Goal: Information Seeking & Learning: Learn about a topic

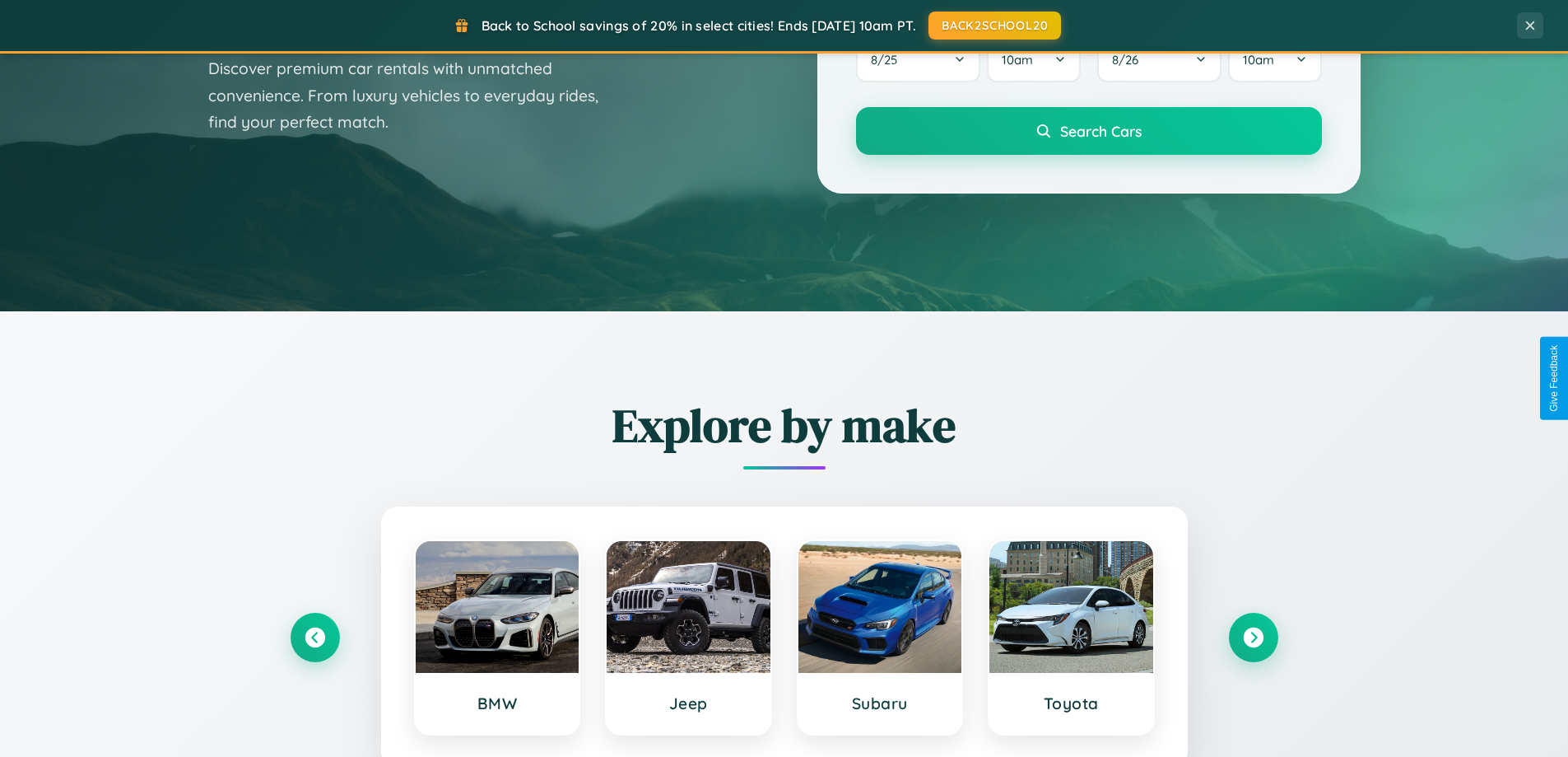
scroll to position [3169, 0]
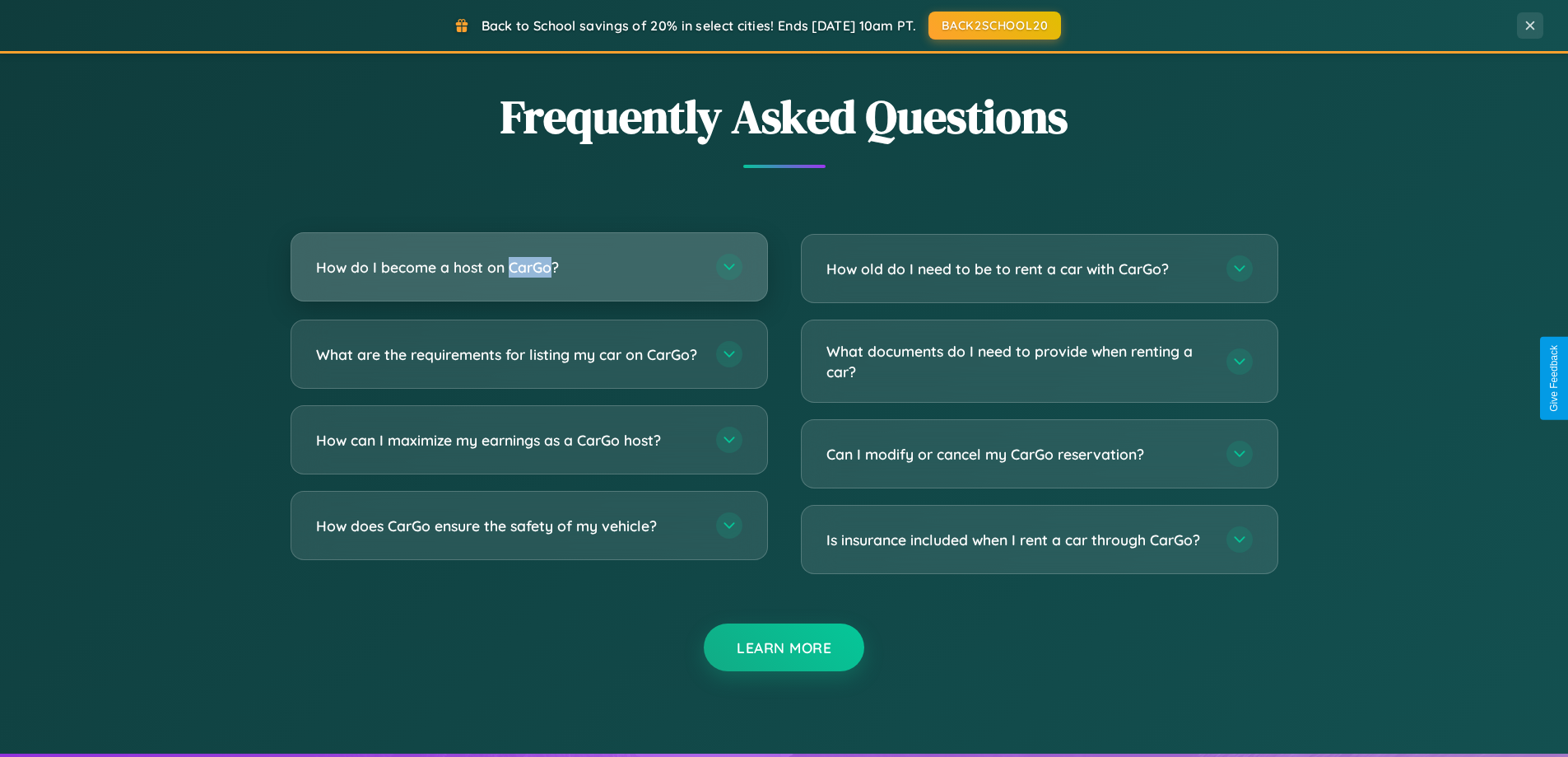
click at [529, 267] on h3 "How do I become a host on CarGo?" at bounding box center [507, 267] width 384 height 21
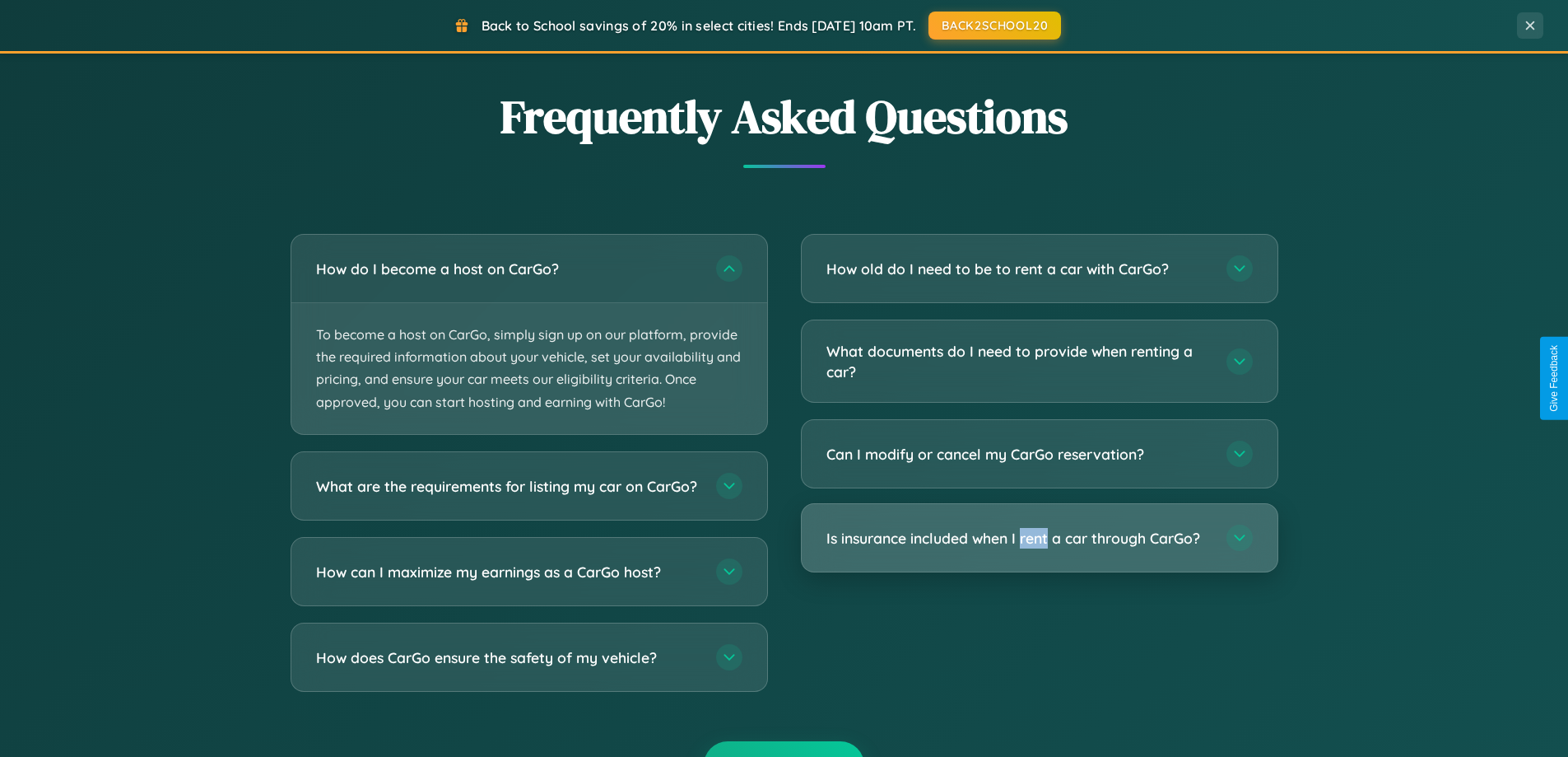
click at [1039, 539] on h3 "Is insurance included when I rent a car through CarGo?" at bounding box center [1018, 538] width 384 height 21
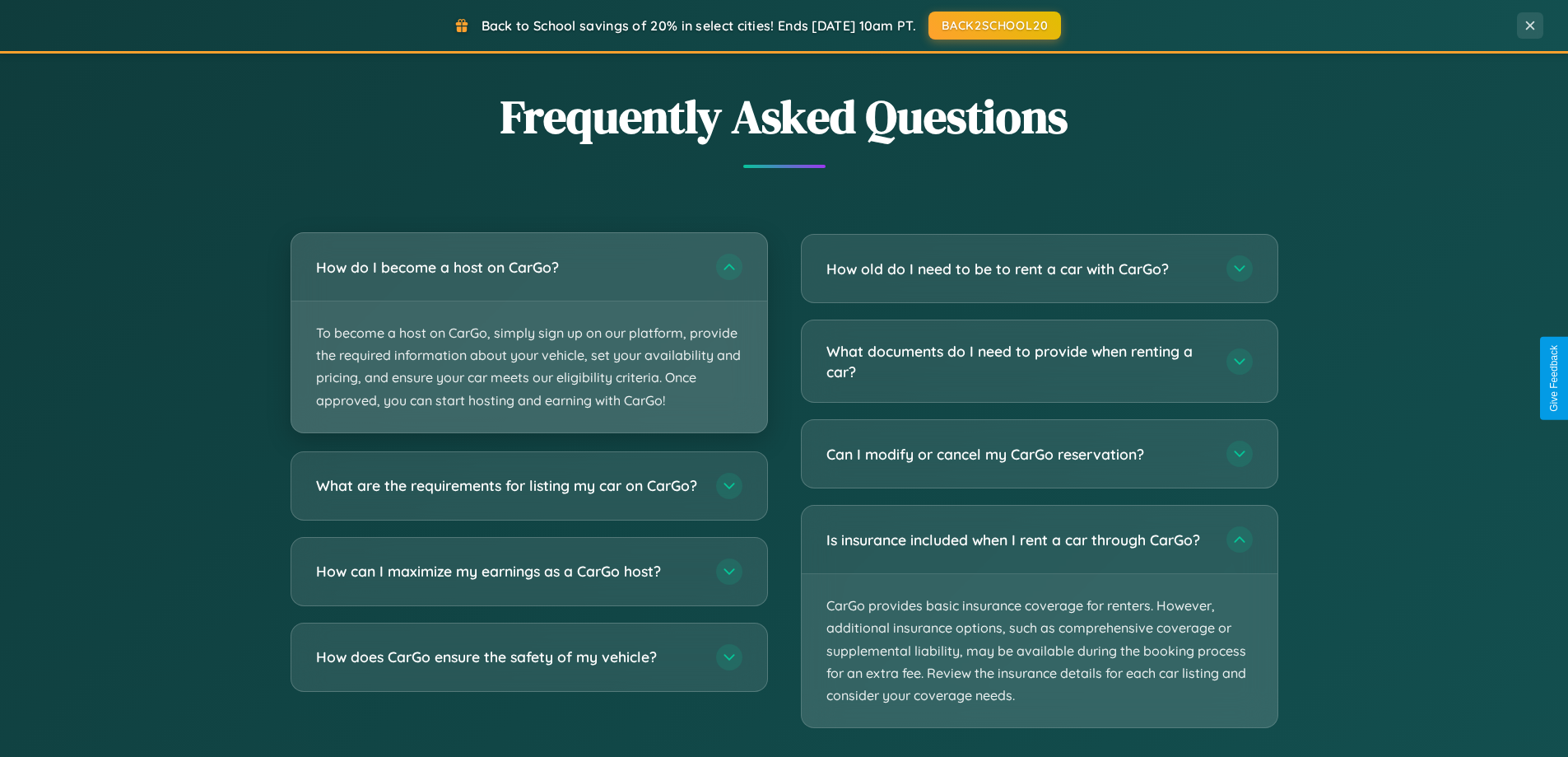
click at [529, 332] on p "To become a host on CarGo, simply sign up on our platform, provide the required…" at bounding box center [530, 367] width 476 height 131
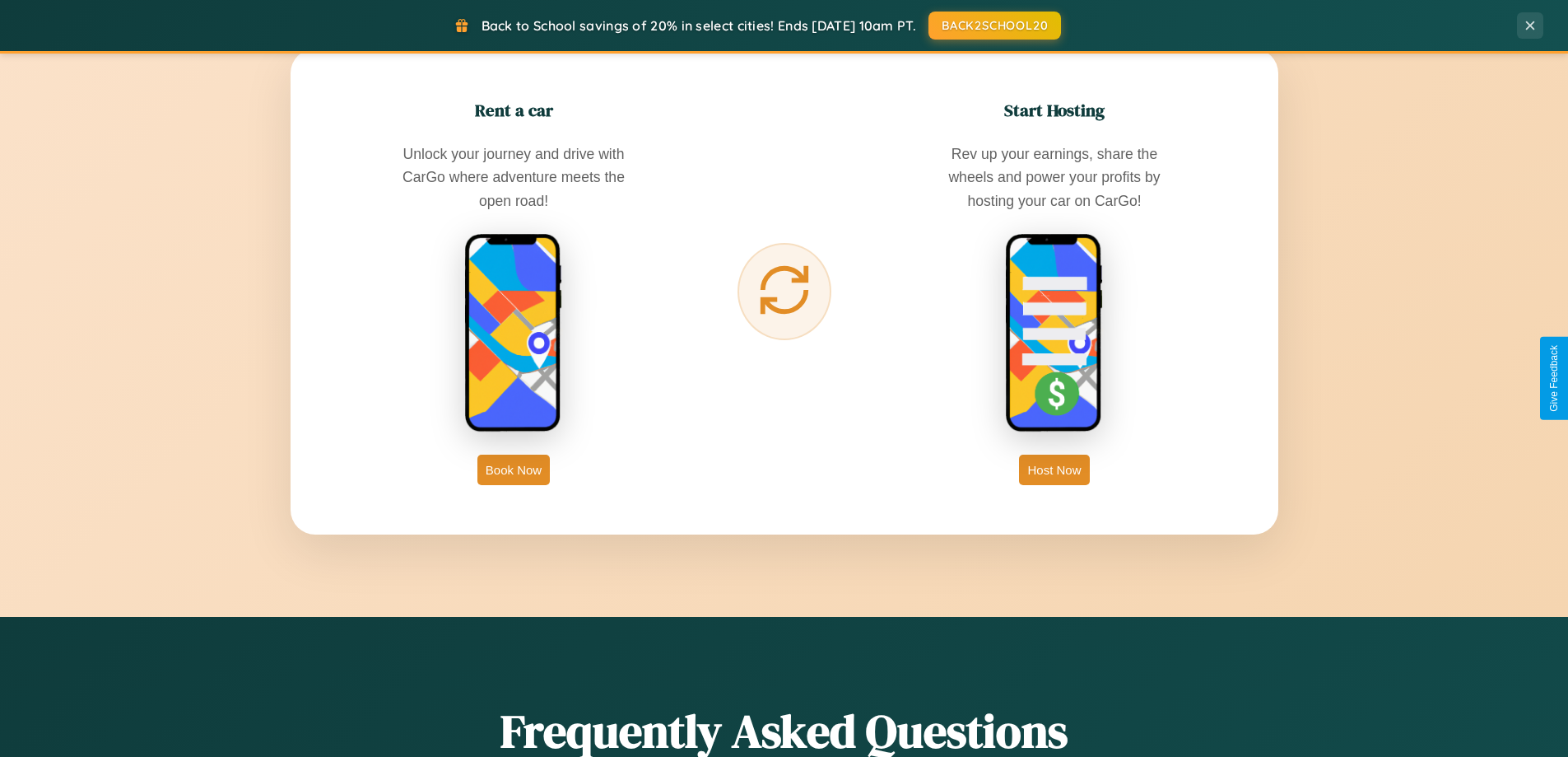
scroll to position [1133, 0]
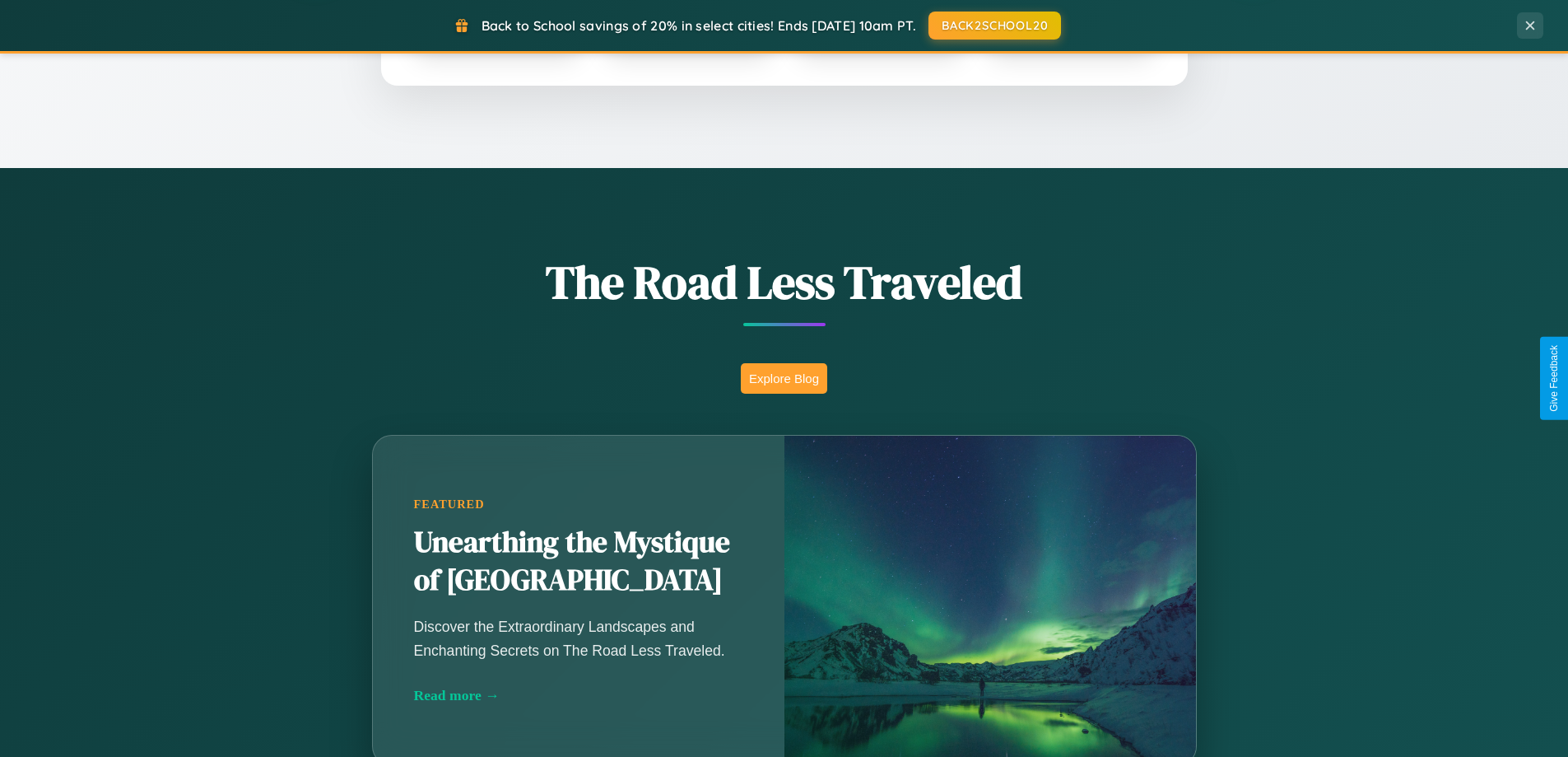
click at [784, 378] on button "Explore Blog" at bounding box center [784, 378] width 86 height 31
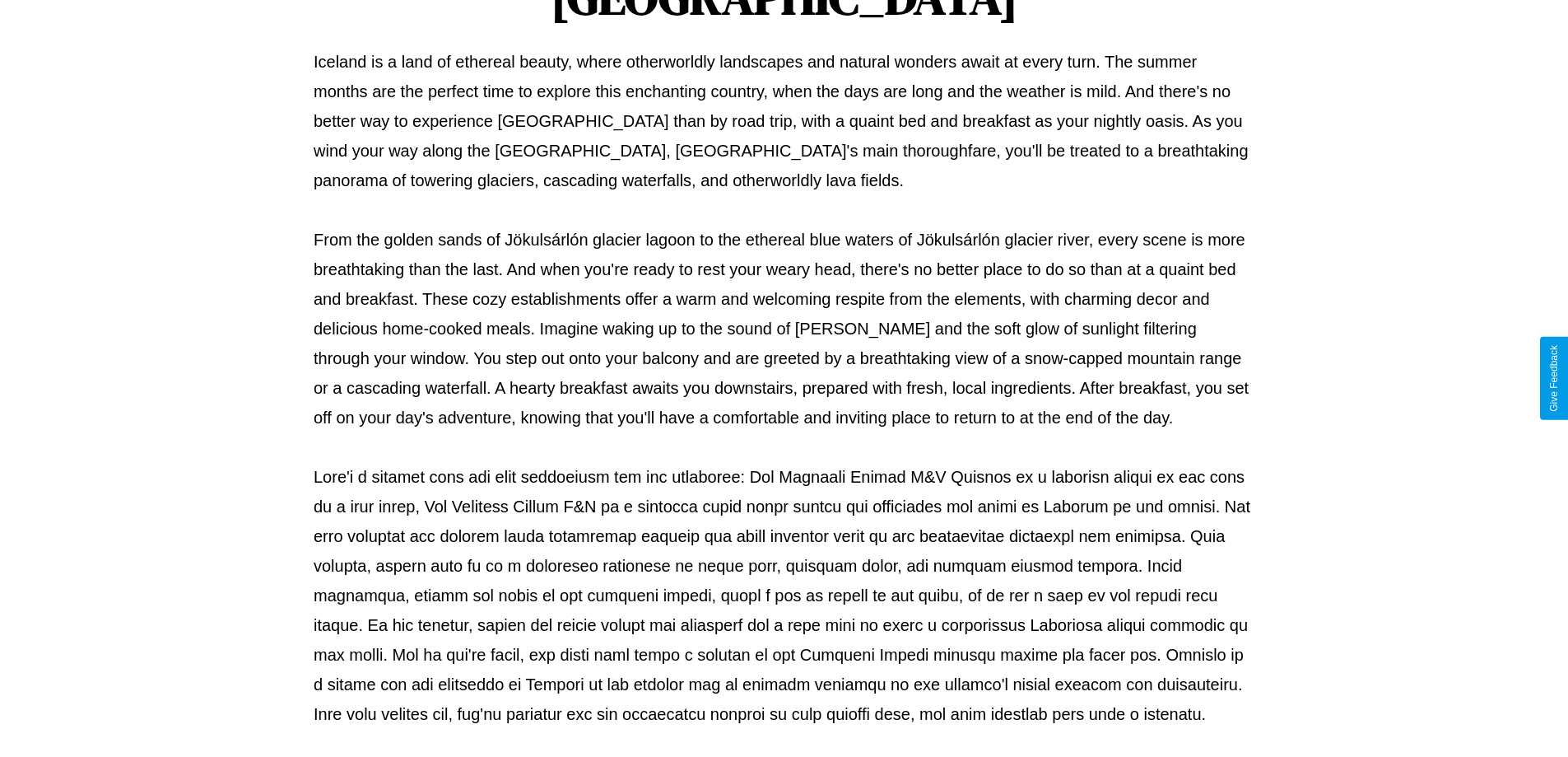
scroll to position [533, 0]
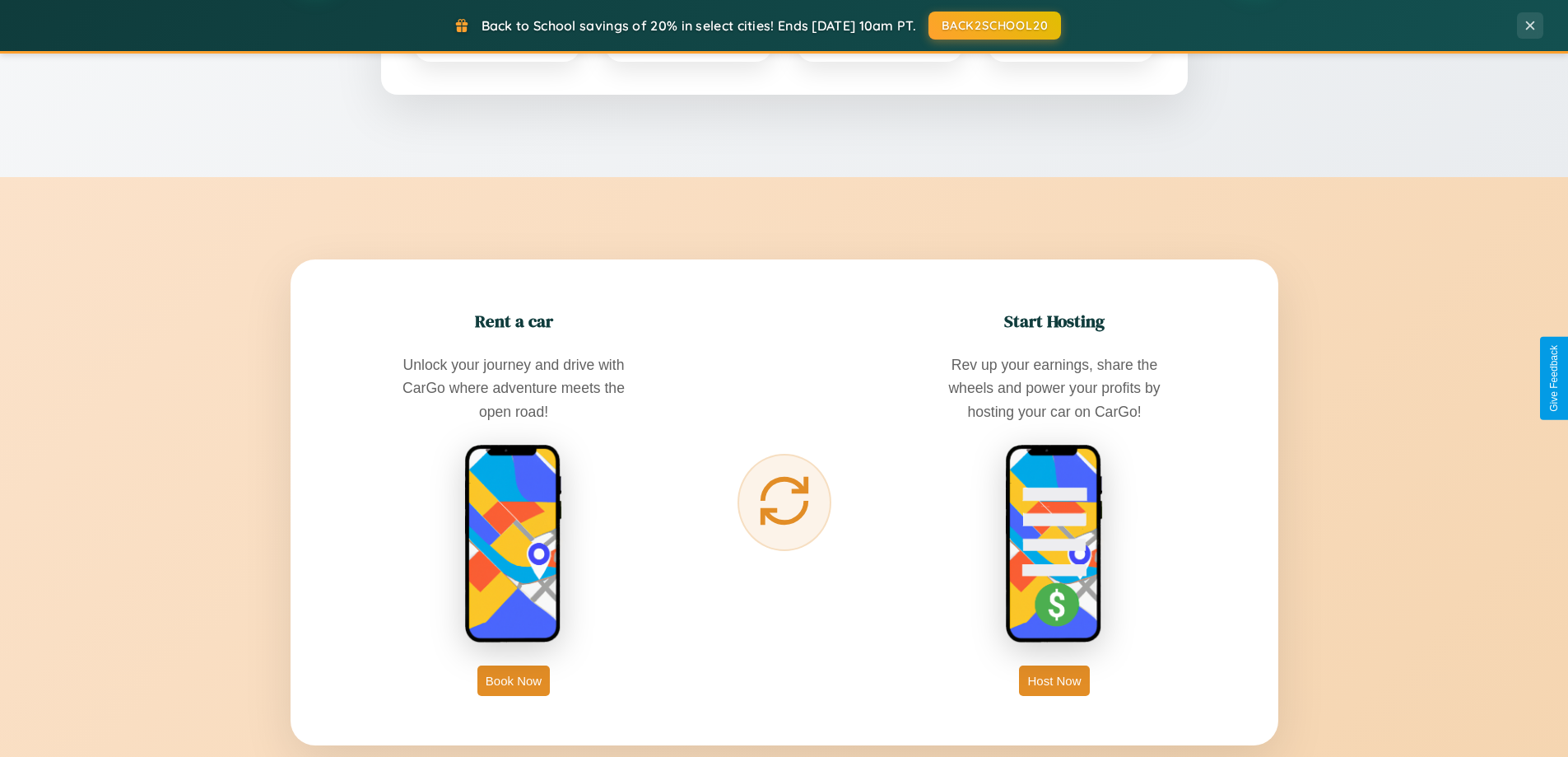
scroll to position [2646, 0]
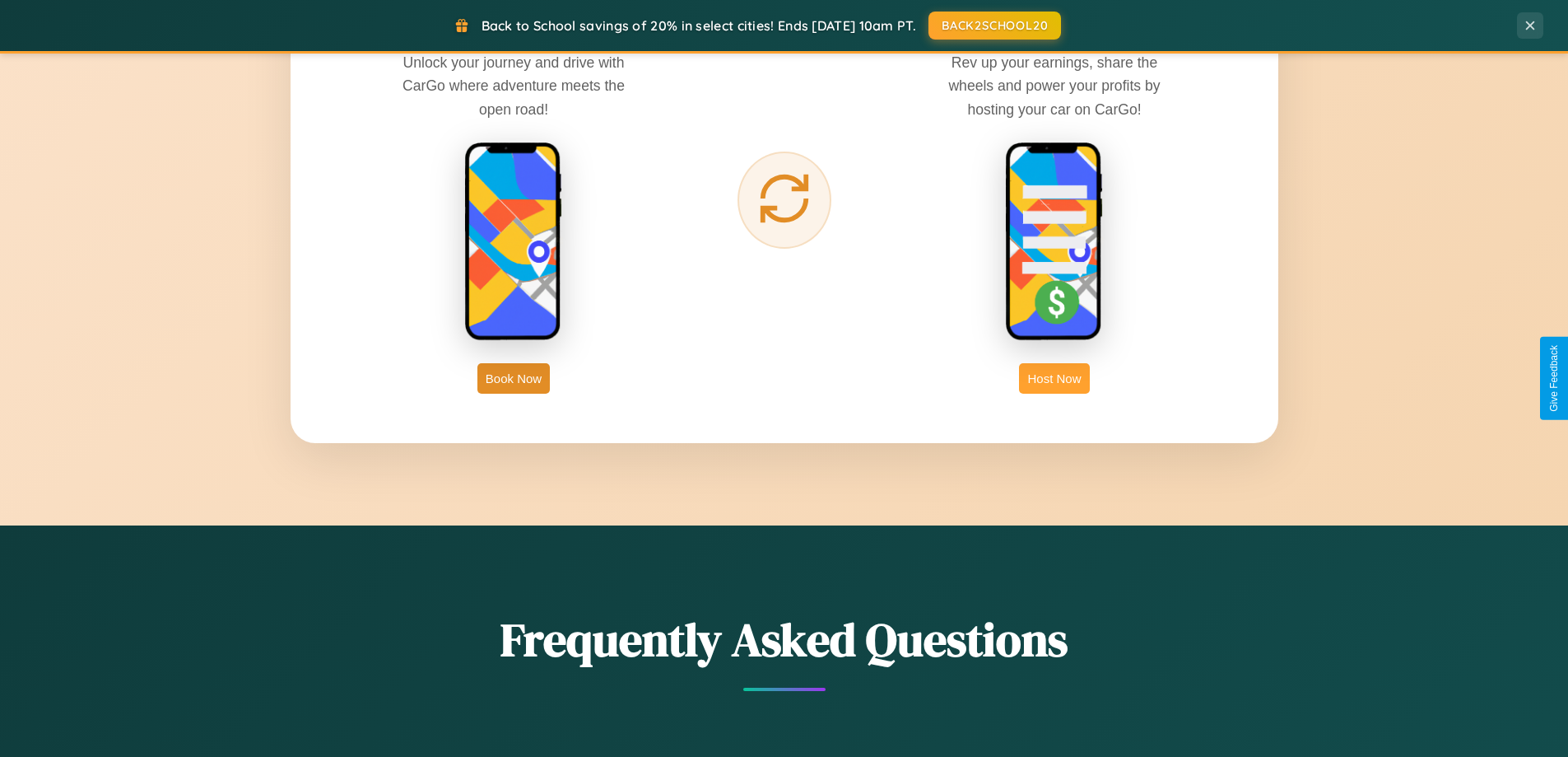
click at [1054, 378] on button "Host Now" at bounding box center [1054, 378] width 70 height 31
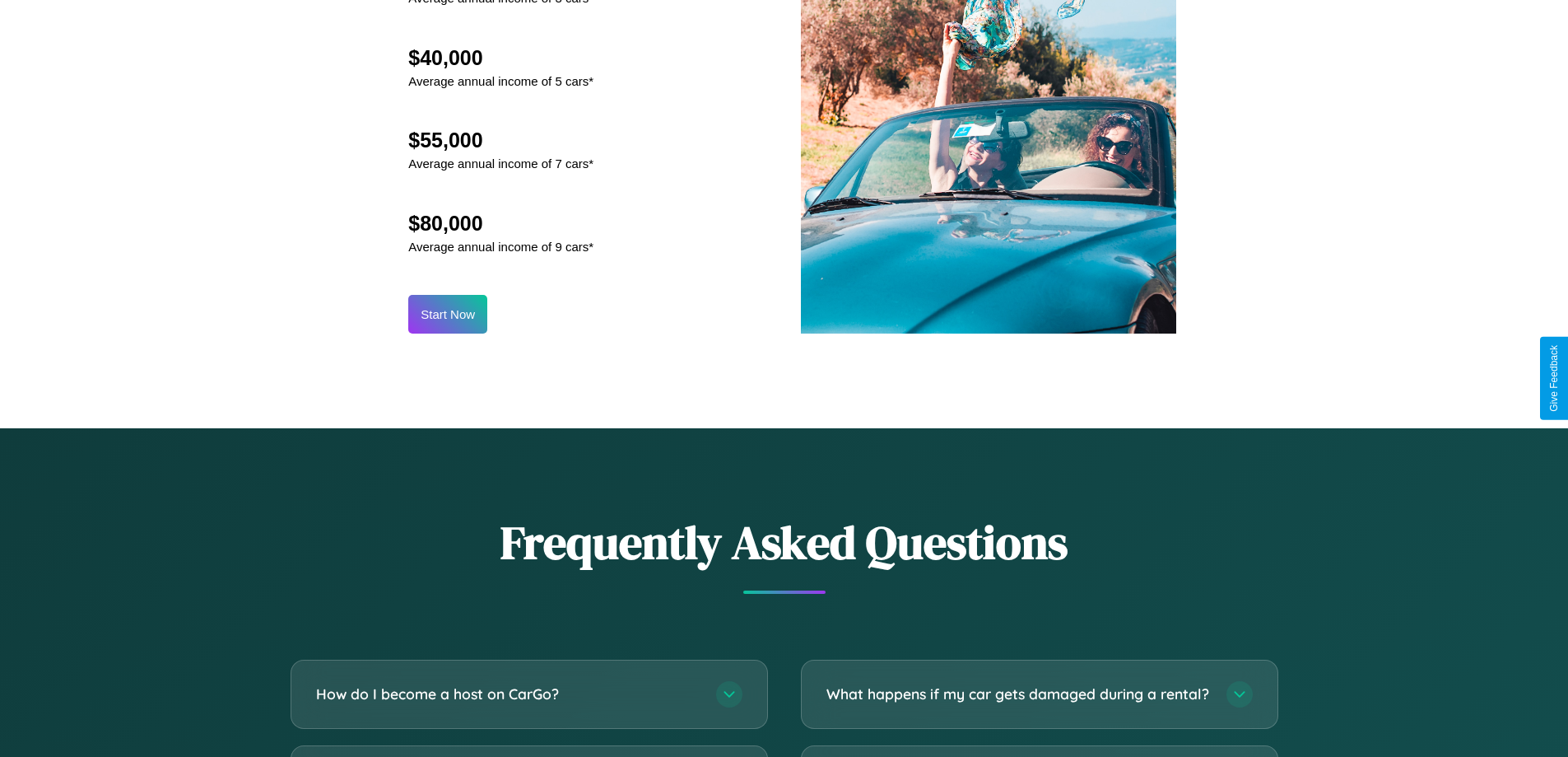
scroll to position [2226, 0]
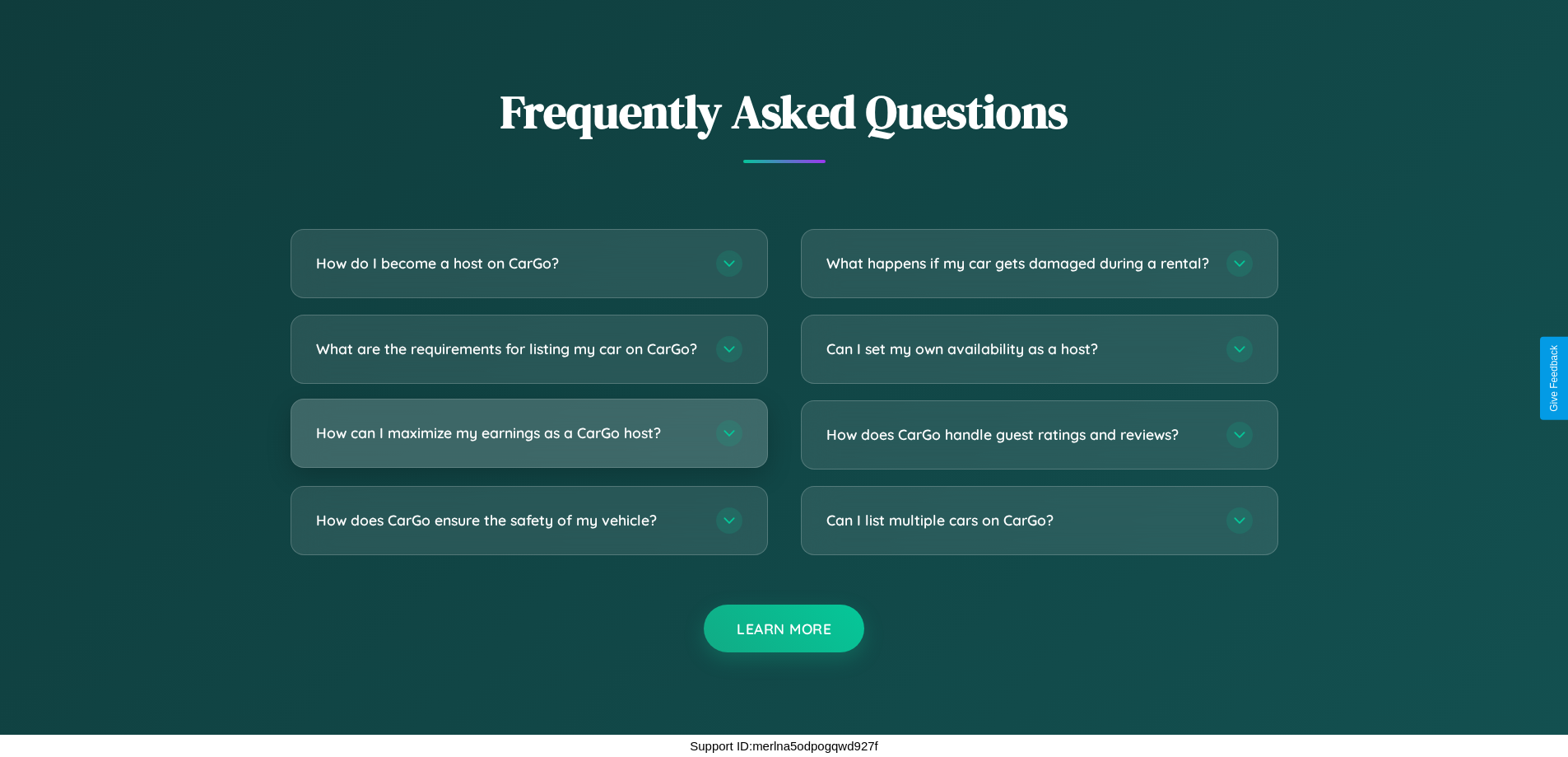
click at [529, 433] on h3 "How can I maximize my earnings as a CarGo host?" at bounding box center [507, 433] width 384 height 21
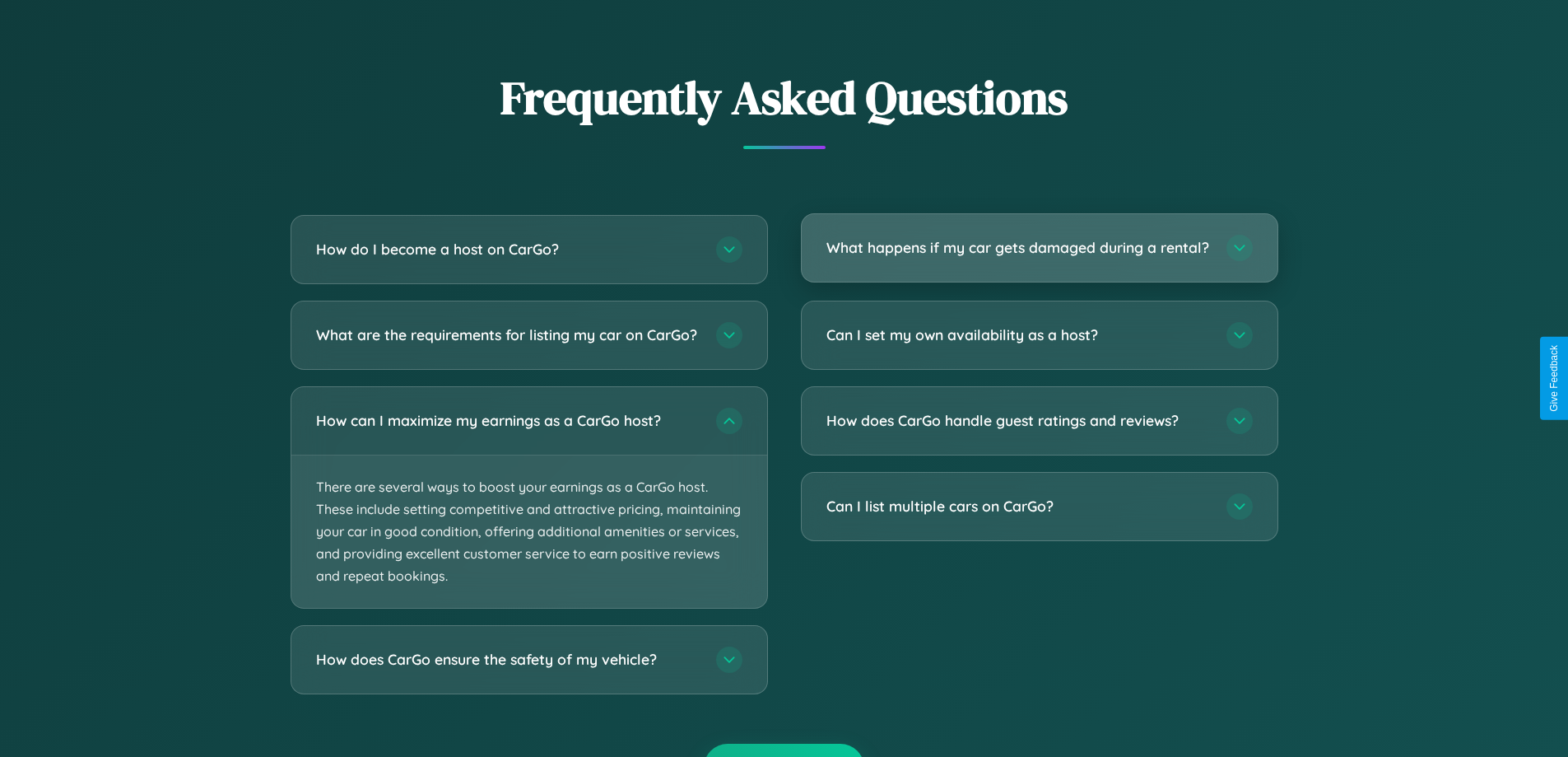
click at [1039, 255] on h3 "What happens if my car gets damaged during a rental?" at bounding box center [1018, 247] width 384 height 21
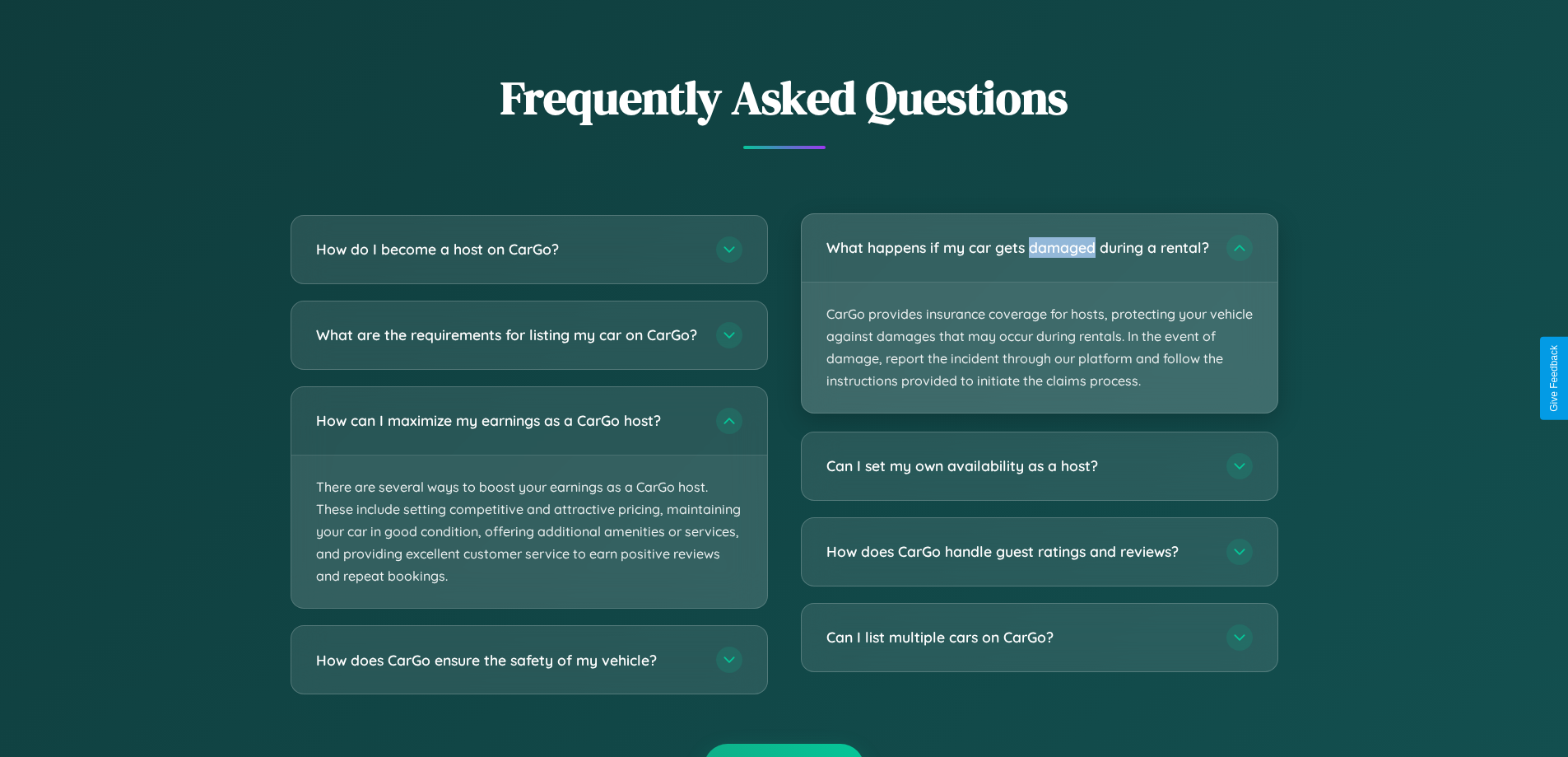
click at [1039, 320] on p "CarGo provides insurance coverage for hosts, protecting your vehicle against da…" at bounding box center [1039, 348] width 476 height 131
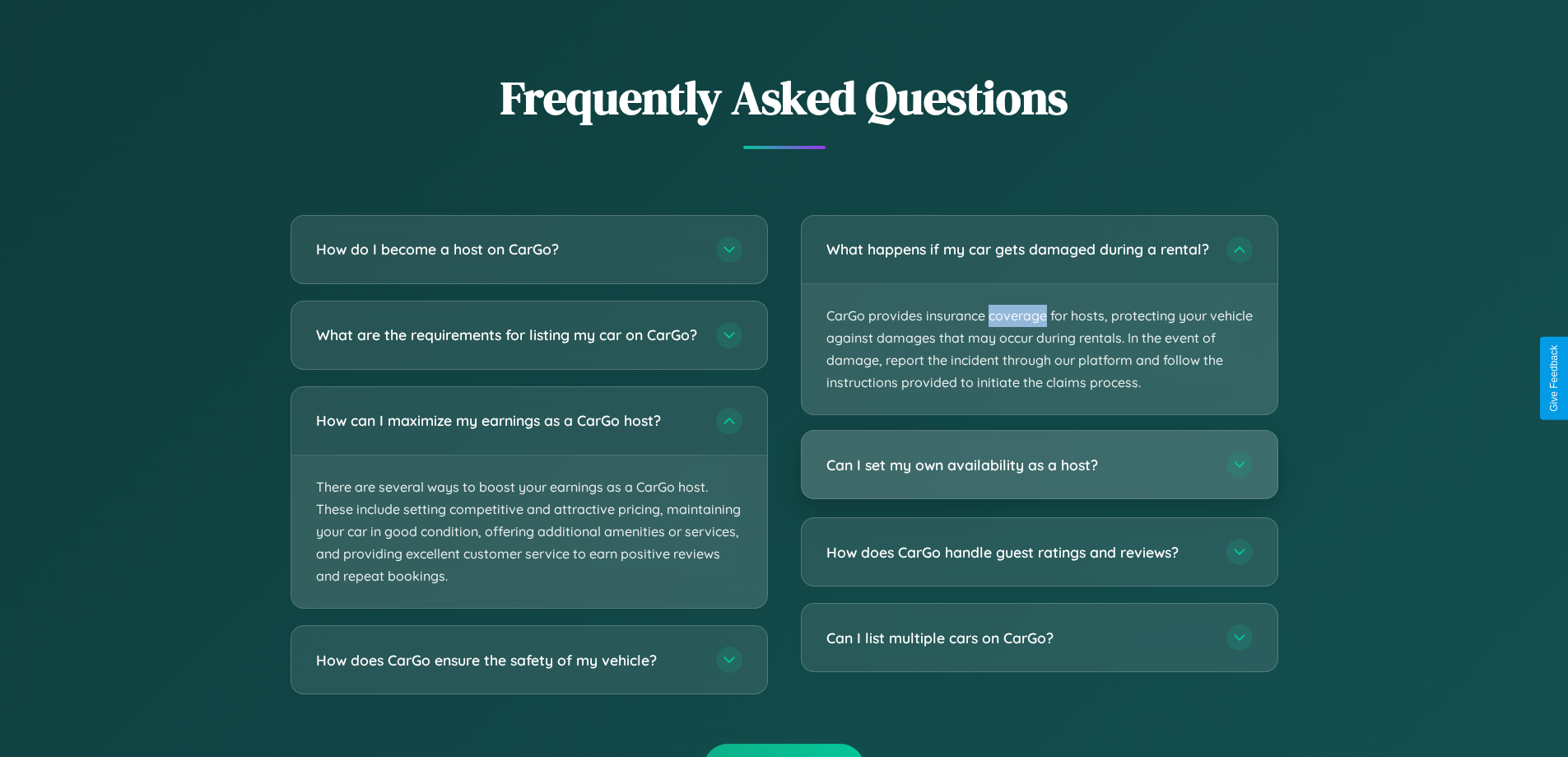
click at [1039, 475] on h3 "Can I set my own availability as a host?" at bounding box center [1018, 464] width 384 height 21
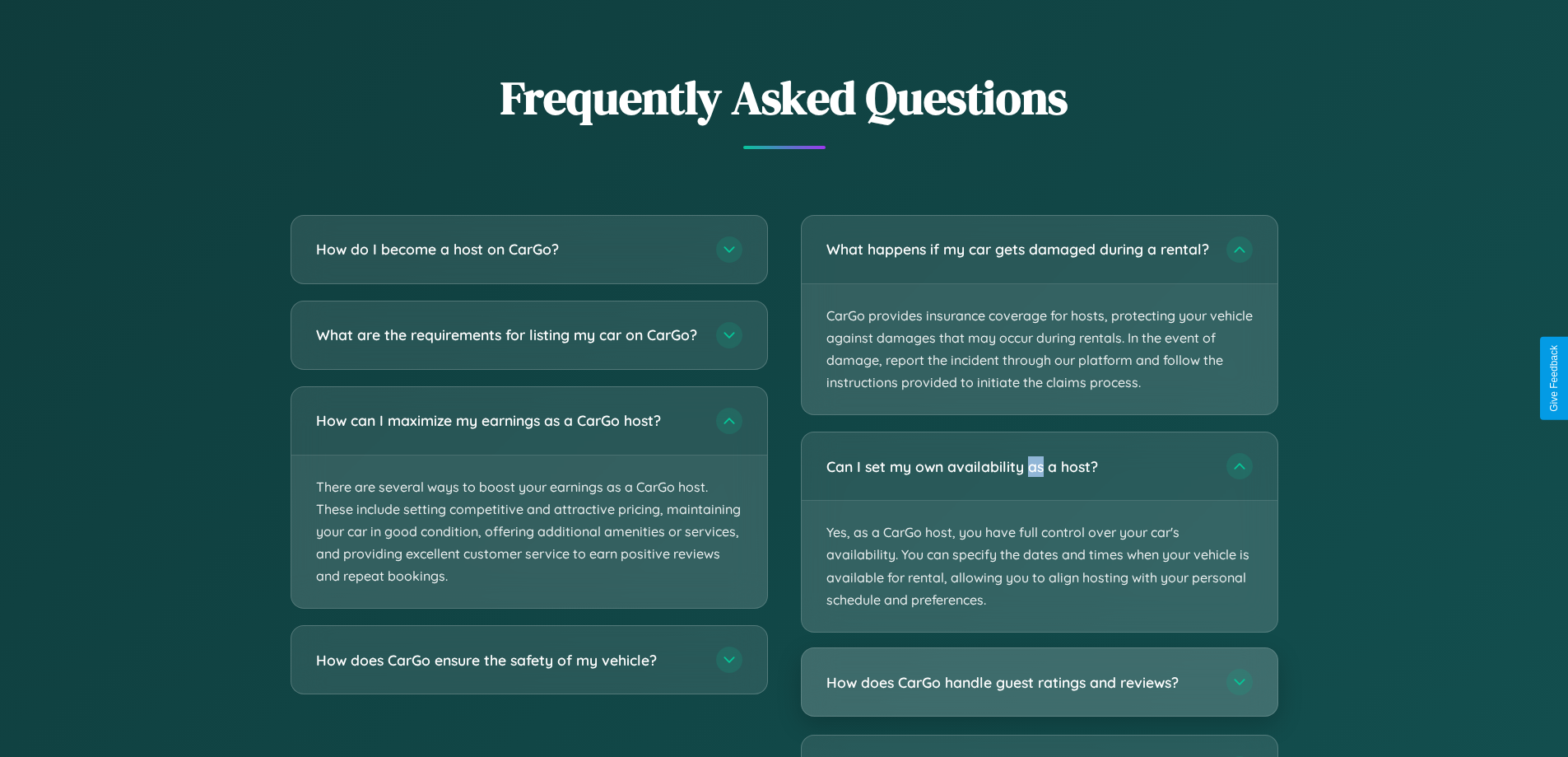
click at [1039, 692] on h3 "How does CarGo handle guest ratings and reviews?" at bounding box center [1018, 682] width 384 height 21
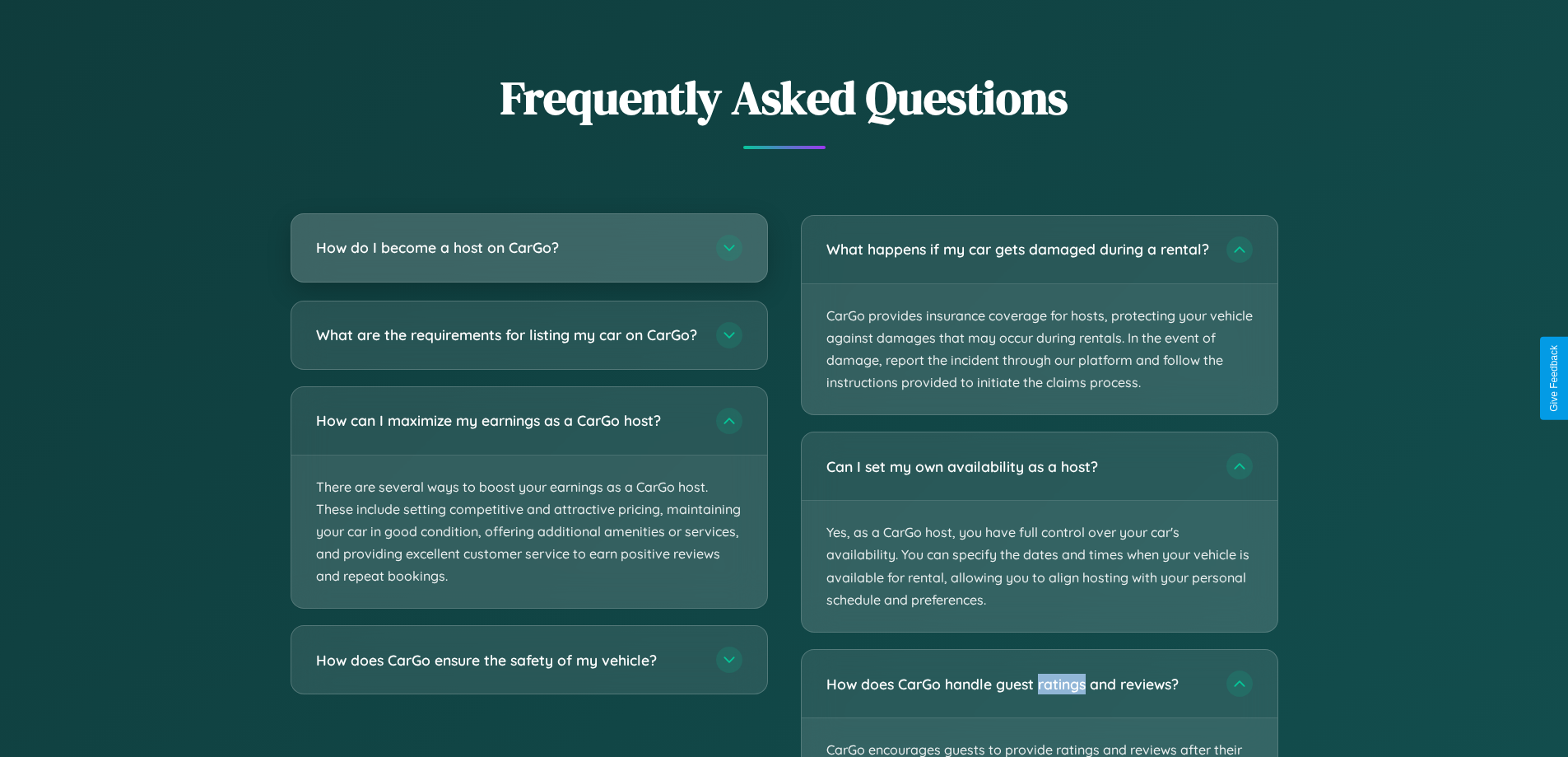
click at [529, 247] on h3 "How do I become a host on CarGo?" at bounding box center [507, 247] width 384 height 21
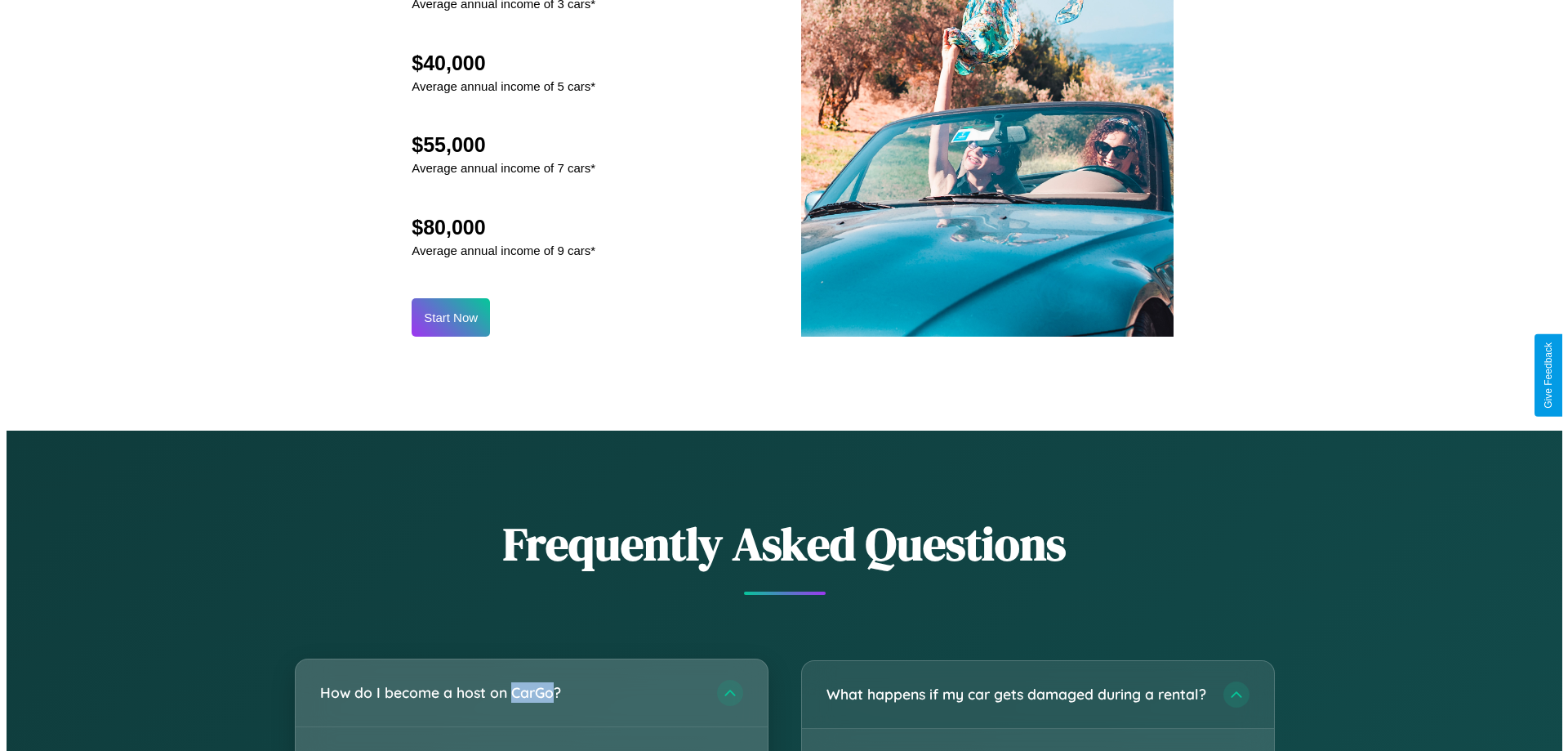
scroll to position [1704, 0]
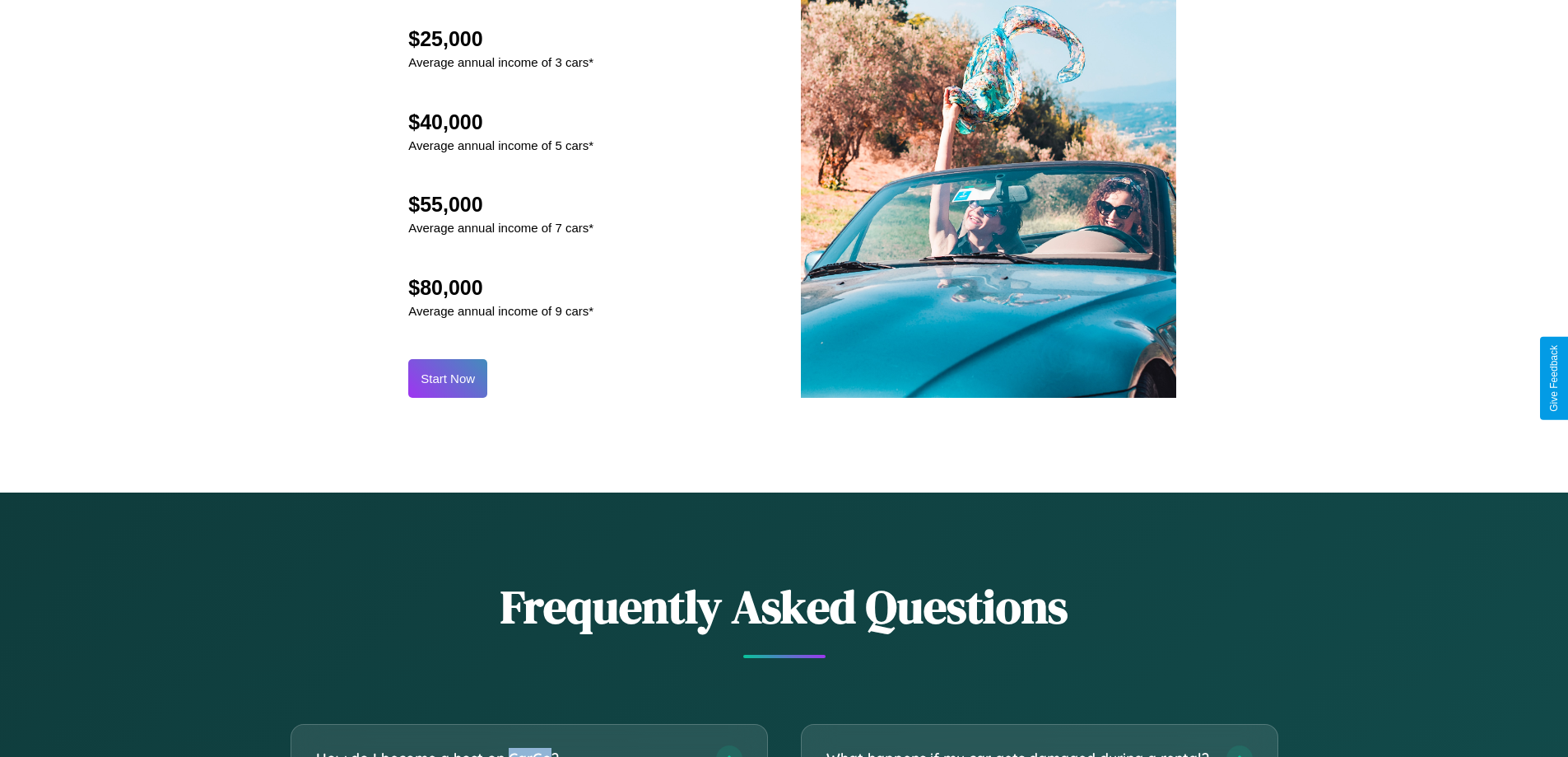
click at [448, 378] on button "Start Now" at bounding box center [448, 378] width 79 height 39
